Goal: Task Accomplishment & Management: Use online tool/utility

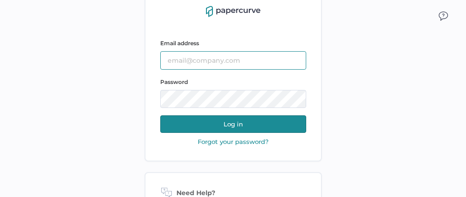
type input "[PERSON_NAME][EMAIL_ADDRESS][PERSON_NAME][DOMAIN_NAME]"
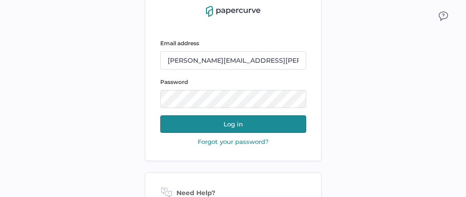
click at [221, 128] on button "Log in" at bounding box center [233, 124] width 146 height 18
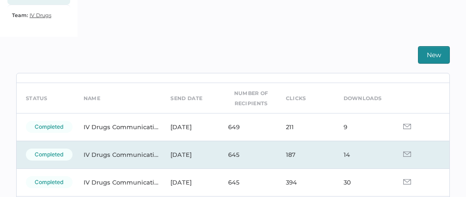
scroll to position [30, 0]
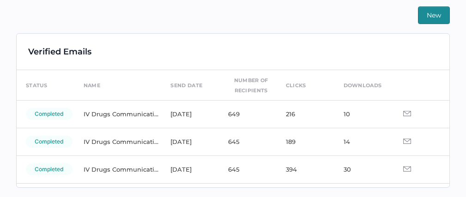
scroll to position [2, 0]
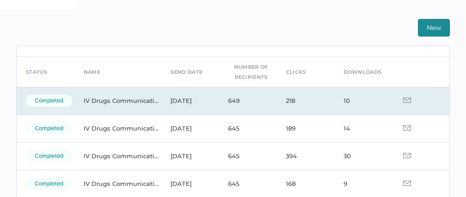
scroll to position [28, 0]
